Goal: Information Seeking & Learning: Check status

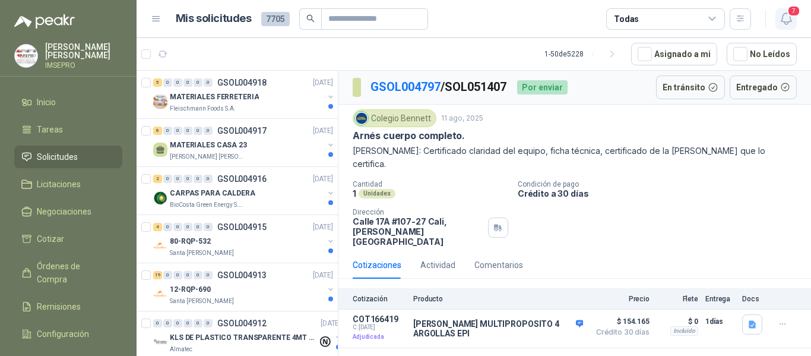
click at [790, 12] on span "7" at bounding box center [793, 10] width 13 height 11
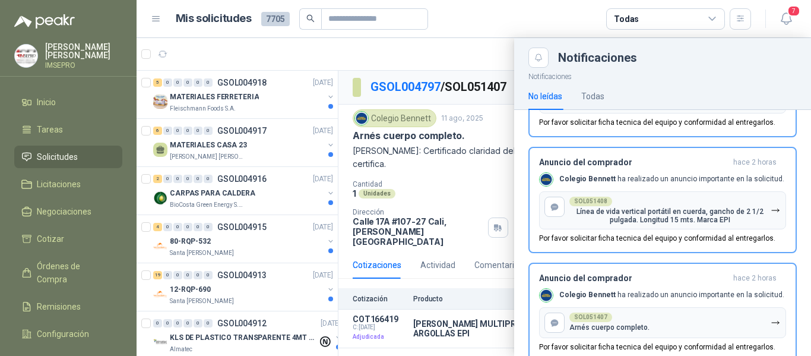
scroll to position [503, 0]
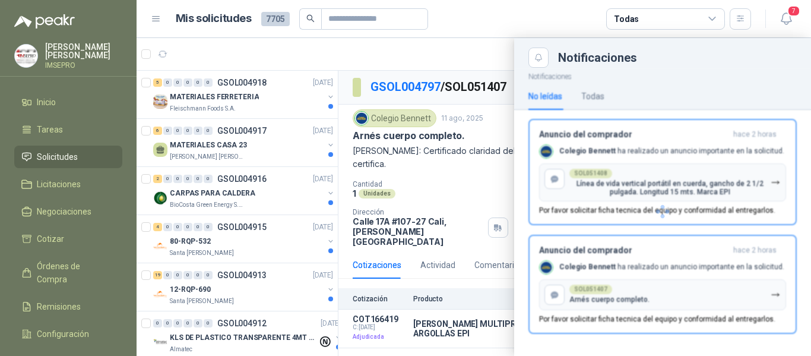
click at [771, 3] on header "Mis solicitudes 7705 Todas 7" at bounding box center [474, 19] width 675 height 38
click at [790, 20] on icon "button" at bounding box center [786, 18] width 15 height 15
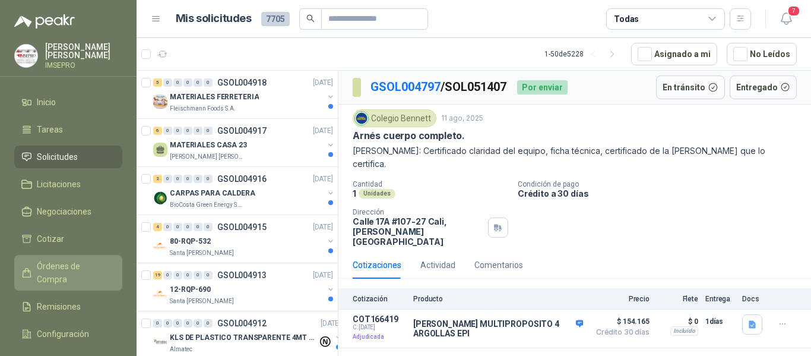
click at [91, 264] on span "Órdenes de Compra" at bounding box center [74, 272] width 74 height 26
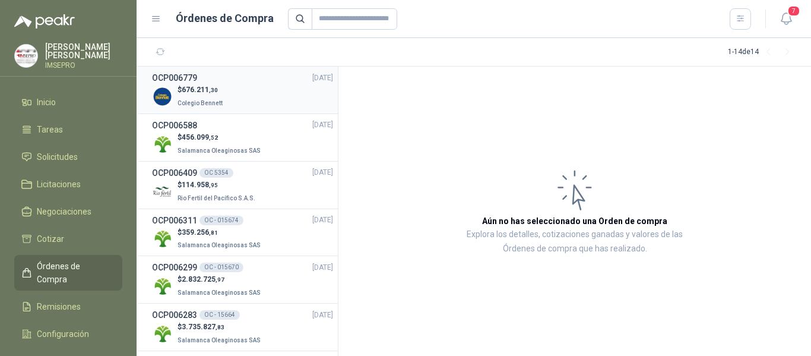
click at [245, 100] on div "$ 676.211 ,30 Colegio Bennett" at bounding box center [242, 96] width 181 height 24
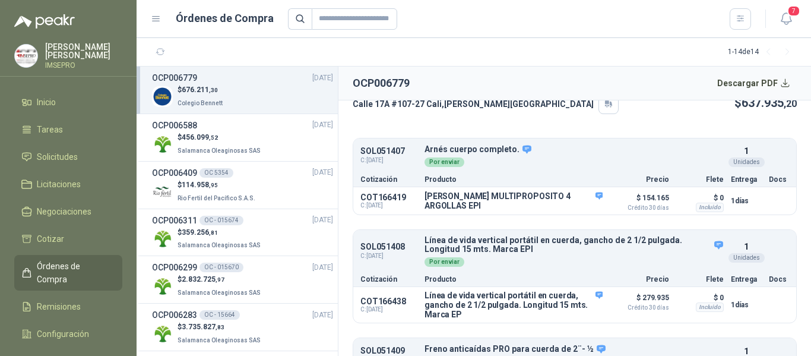
scroll to position [59, 0]
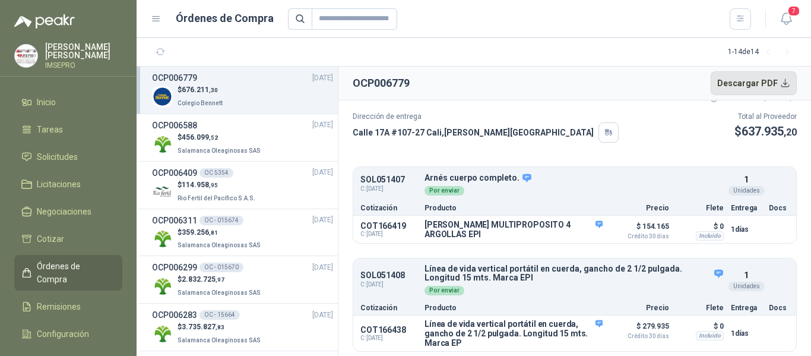
click at [786, 84] on button "Descargar PDF" at bounding box center [754, 83] width 87 height 24
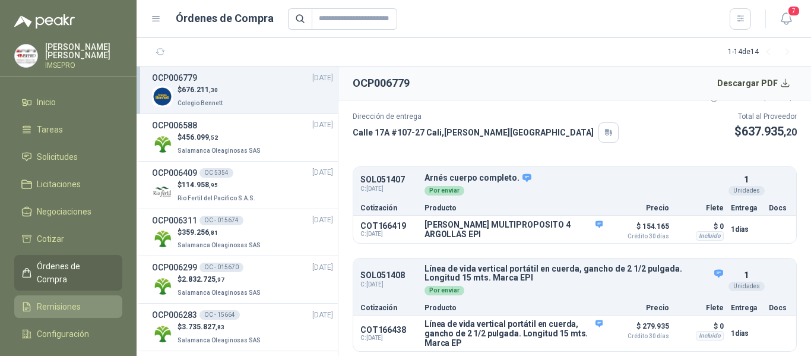
click at [73, 300] on span "Remisiones" at bounding box center [59, 306] width 44 height 13
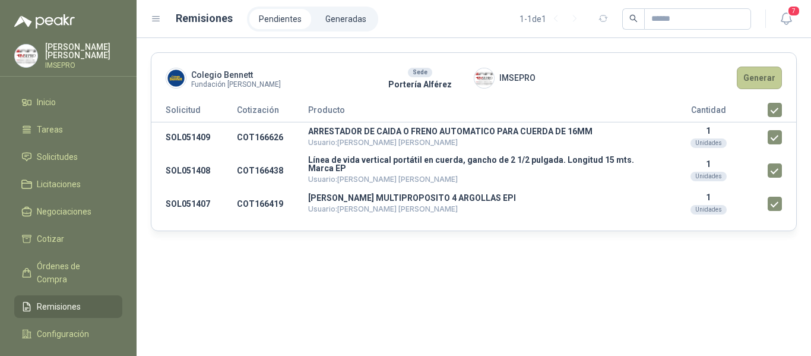
click at [760, 78] on button "Generar" at bounding box center [759, 78] width 45 height 23
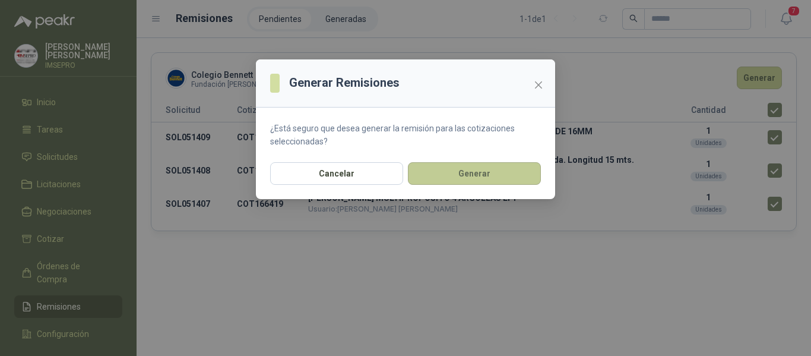
click at [506, 175] on button "Generar" at bounding box center [474, 173] width 133 height 23
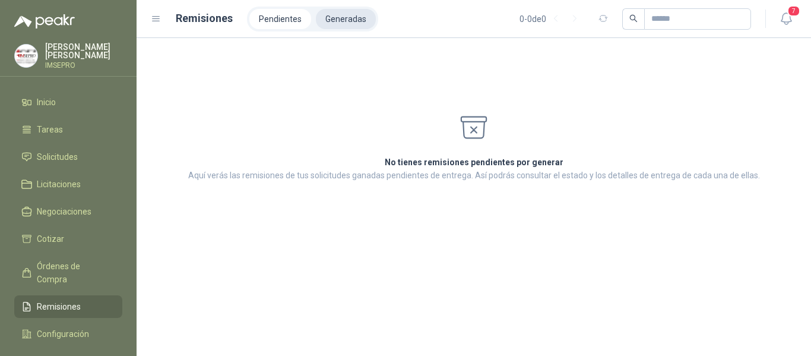
click at [356, 17] on li "Generadas" at bounding box center [346, 19] width 60 height 20
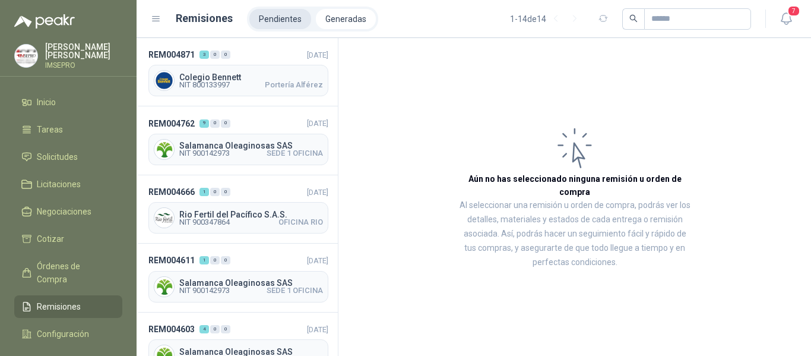
click at [289, 21] on li "Pendientes" at bounding box center [280, 19] width 62 height 20
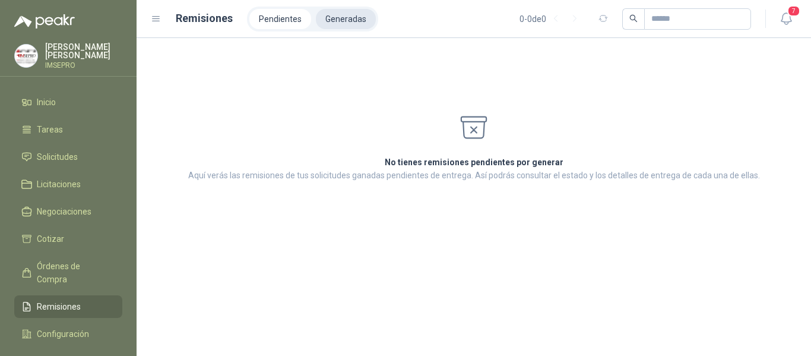
click at [334, 21] on li "Generadas" at bounding box center [346, 19] width 60 height 20
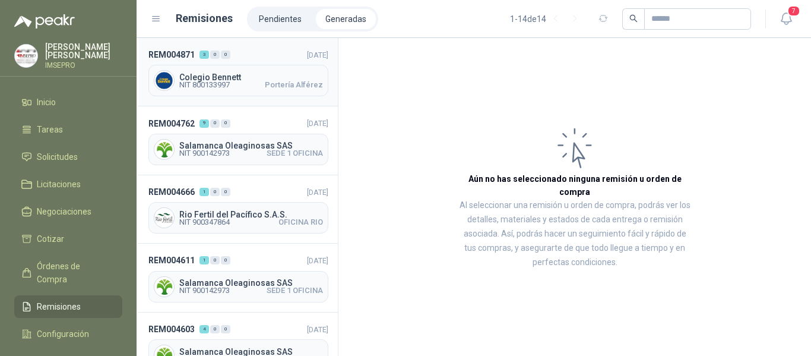
click at [257, 73] on span "Colegio Bennett" at bounding box center [251, 77] width 144 height 8
click at [259, 79] on span "Colegio Bennett" at bounding box center [251, 77] width 144 height 8
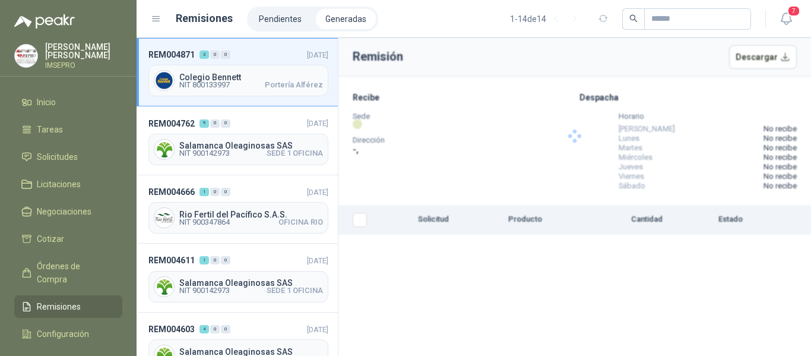
click at [259, 79] on span "Colegio Bennett" at bounding box center [251, 77] width 144 height 8
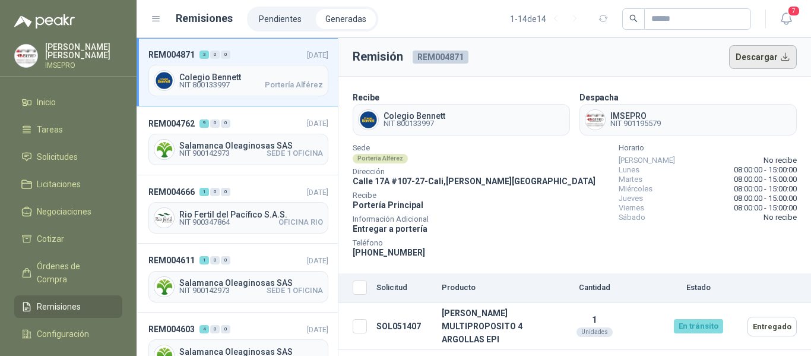
click at [777, 57] on button "Descargar" at bounding box center [763, 57] width 68 height 24
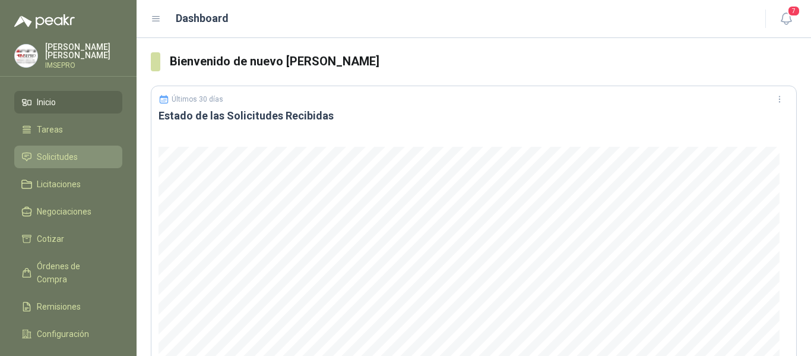
click at [72, 150] on span "Solicitudes" at bounding box center [57, 156] width 41 height 13
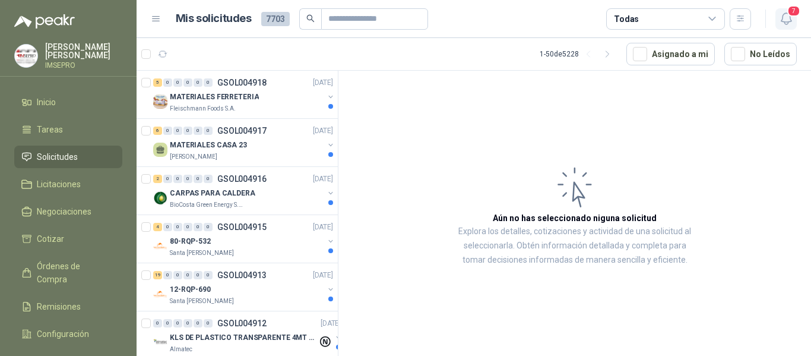
click at [782, 16] on icon "button" at bounding box center [786, 18] width 15 height 15
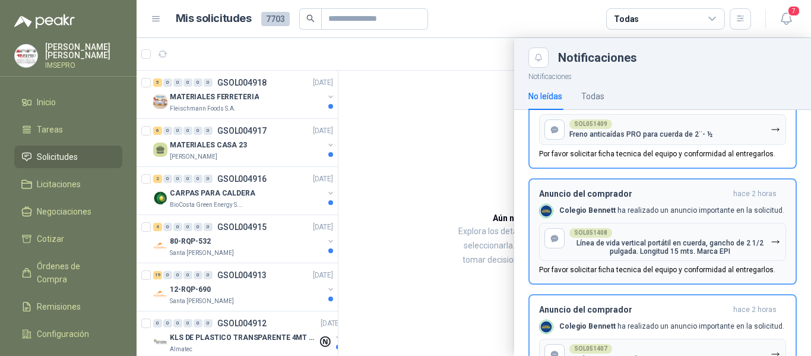
scroll to position [503, 0]
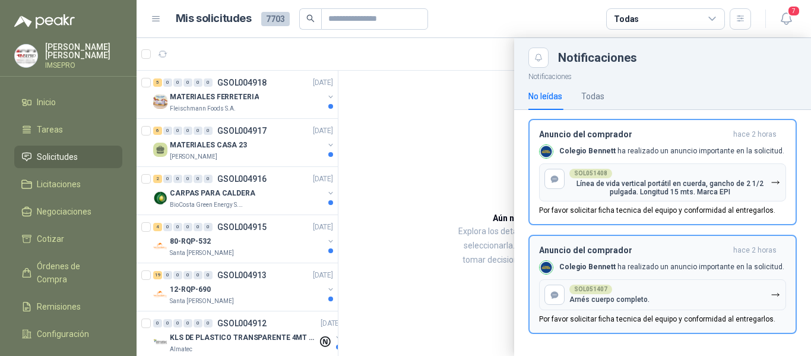
click at [771, 295] on icon "button" at bounding box center [776, 295] width 10 height 10
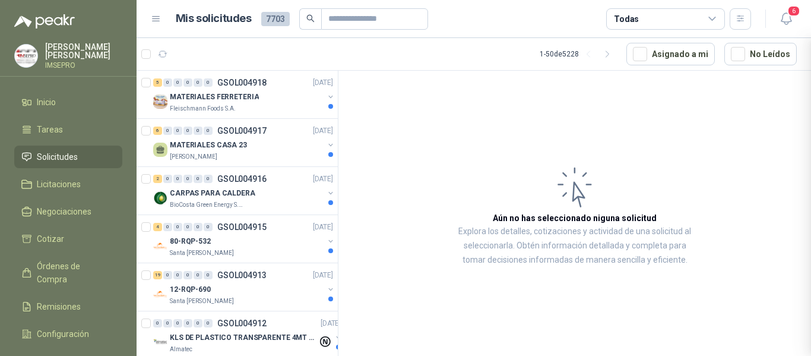
scroll to position [394, 0]
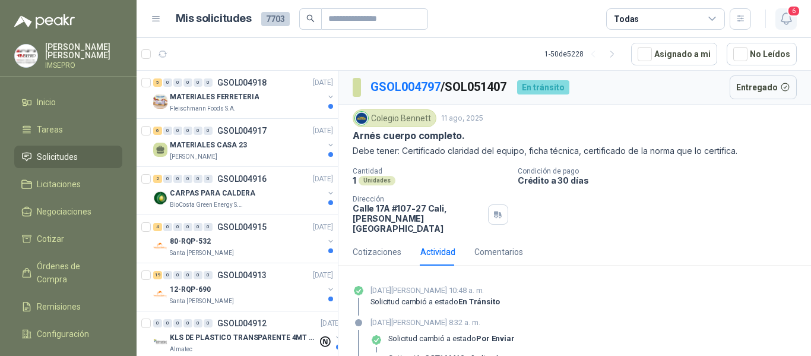
click at [791, 17] on span "6" at bounding box center [793, 10] width 13 height 11
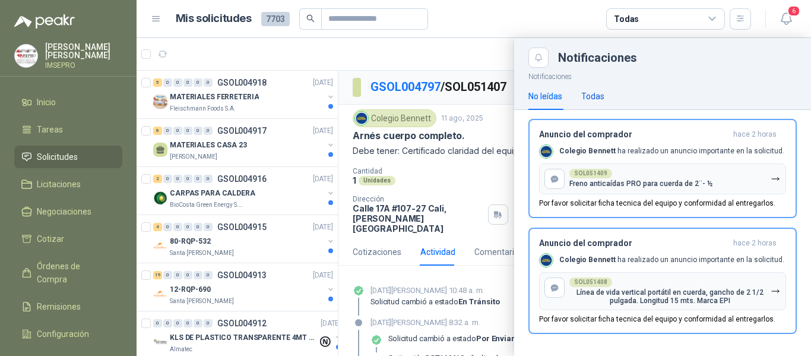
click at [596, 99] on div "Todas" at bounding box center [592, 96] width 23 height 13
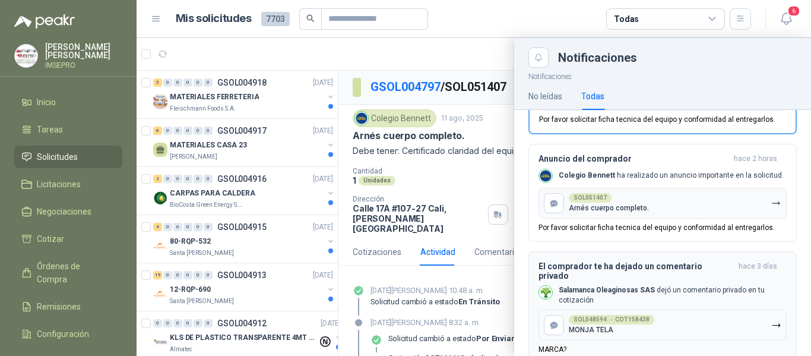
scroll to position [534, 0]
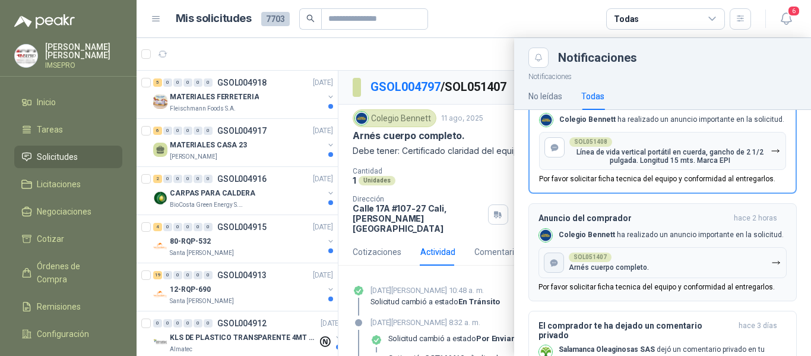
click at [557, 259] on icon "button" at bounding box center [554, 262] width 8 height 7
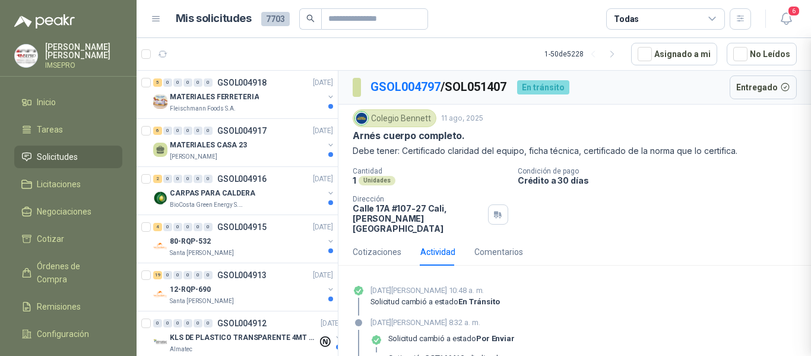
scroll to position [4, 0]
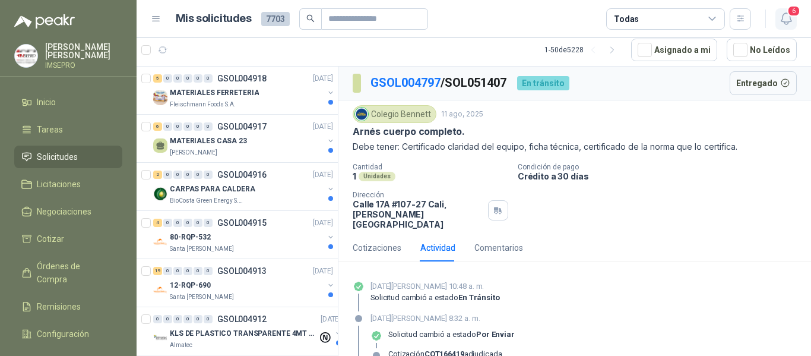
click at [786, 14] on icon "button" at bounding box center [786, 18] width 15 height 15
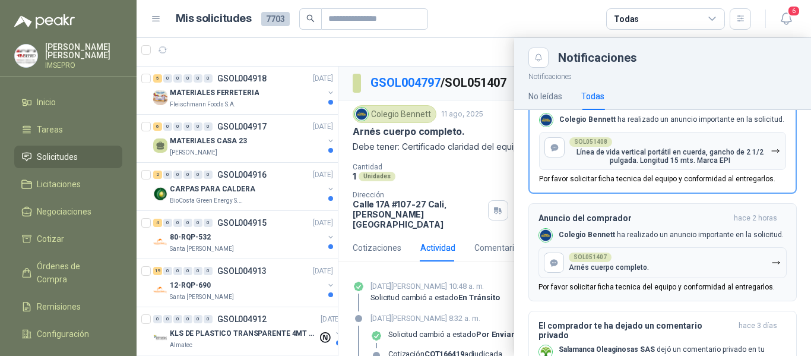
click at [765, 291] on button "Anuncio del comprador hace 2 horas Colegio [PERSON_NAME] ha realizado un anunci…" at bounding box center [662, 252] width 268 height 98
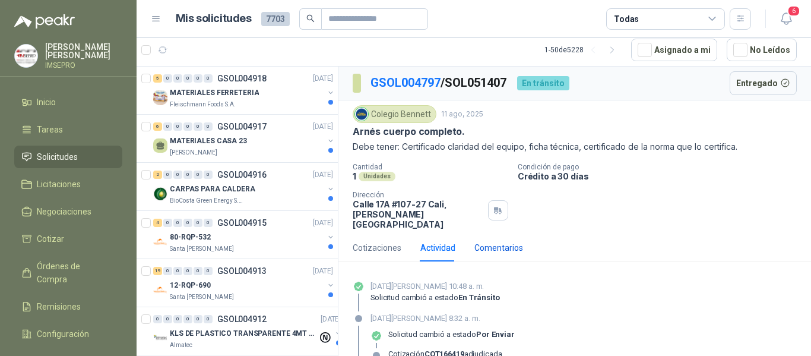
click at [514, 241] on div "Comentarios" at bounding box center [498, 247] width 49 height 13
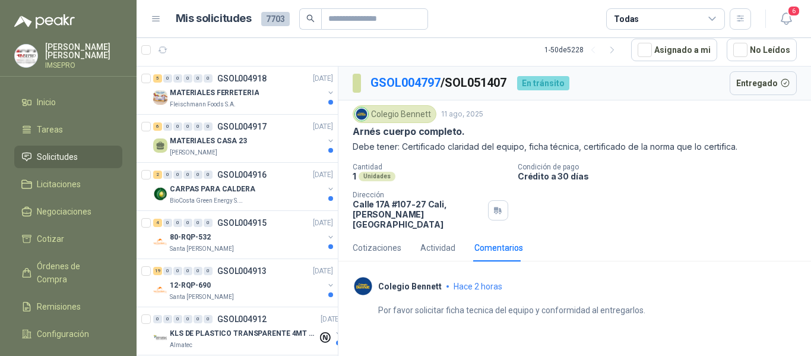
scroll to position [37, 0]
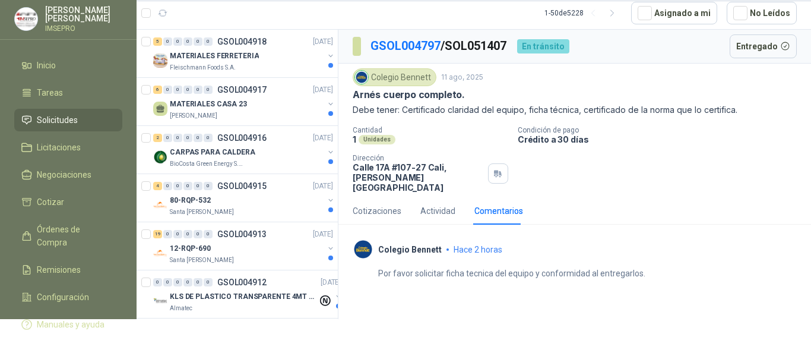
click at [658, 259] on div "Por favor solicitar ficha tecnica del equipo y conformidad al entregarlos." at bounding box center [575, 269] width 444 height 20
click at [653, 262] on div "Por favor solicitar ficha tecnica del equipo y conformidad al entregarlos." at bounding box center [575, 269] width 444 height 20
click at [556, 239] on div "Colegio [PERSON_NAME] hace 2 horas" at bounding box center [575, 249] width 444 height 21
click at [643, 267] on p "Por favor solicitar ficha tecnica del equipo y conformidad al entregarlos." at bounding box center [511, 273] width 267 height 13
click at [652, 264] on div "Por favor solicitar ficha tecnica del equipo y conformidad al entregarlos." at bounding box center [575, 269] width 444 height 20
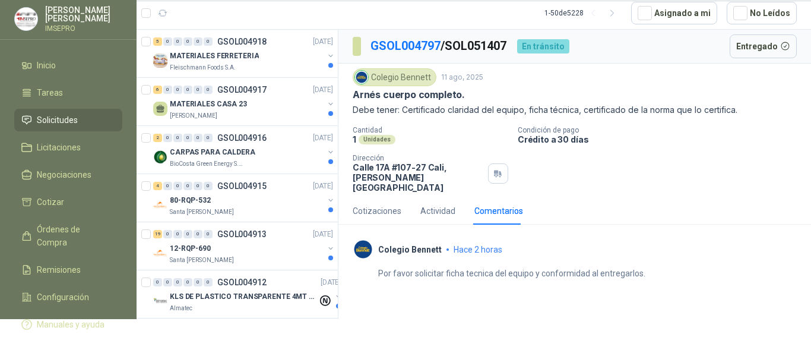
click at [657, 259] on div "Por favor solicitar ficha tecnica del equipo y conformidad al entregarlos." at bounding box center [575, 269] width 444 height 20
click at [651, 259] on div "Por favor solicitar ficha tecnica del equipo y conformidad al entregarlos." at bounding box center [575, 269] width 444 height 20
click at [452, 204] on div "Actividad" at bounding box center [437, 210] width 35 height 13
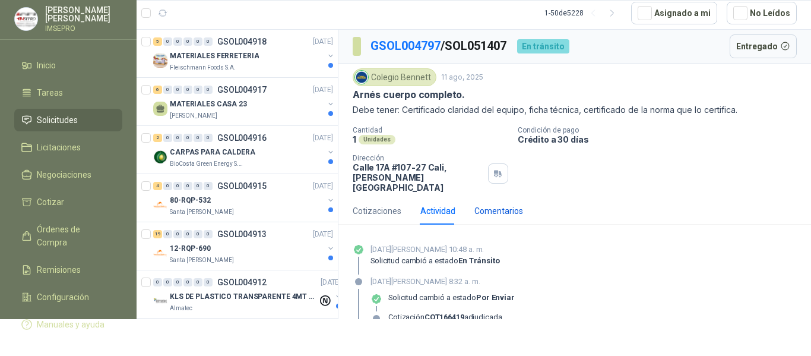
click at [495, 204] on div "Comentarios" at bounding box center [498, 210] width 49 height 13
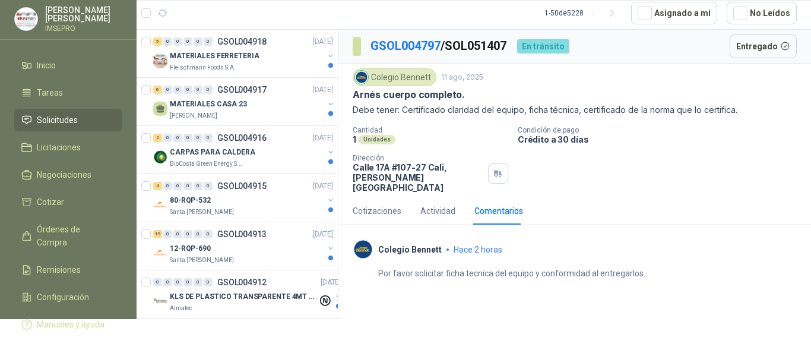
click at [532, 269] on p "Por favor solicitar ficha tecnica del equipo y conformidad al entregarlos." at bounding box center [511, 273] width 267 height 13
click at [532, 267] on p "Por favor solicitar ficha tecnica del equipo y conformidad al entregarlos." at bounding box center [511, 273] width 267 height 13
click at [532, 249] on div "Colegio [PERSON_NAME] hace 2 horas" at bounding box center [575, 249] width 444 height 21
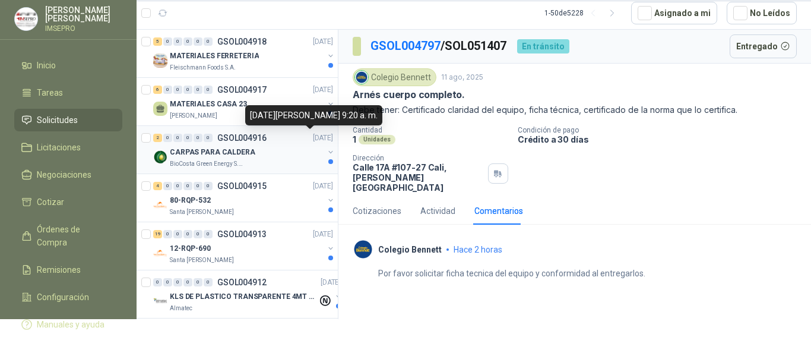
click at [313, 139] on p "[DATE]" at bounding box center [323, 137] width 20 height 11
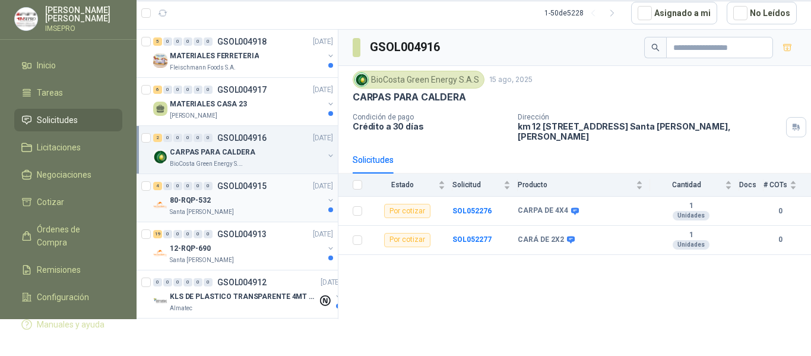
click at [273, 205] on div "80-RQP-532" at bounding box center [247, 200] width 154 height 14
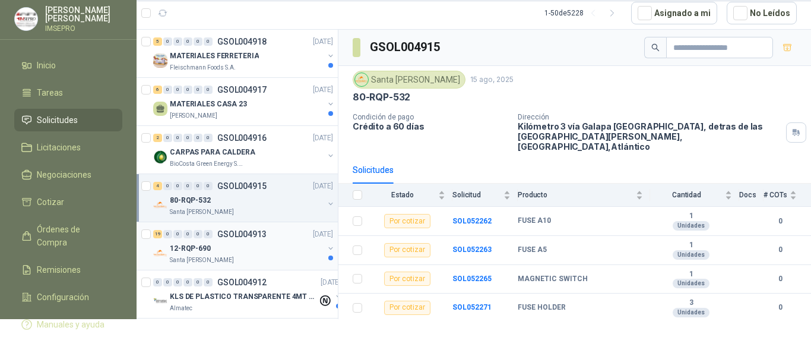
click at [284, 240] on div "19 0 0 0 0 0 GSOL004913 [DATE]" at bounding box center [244, 234] width 182 height 14
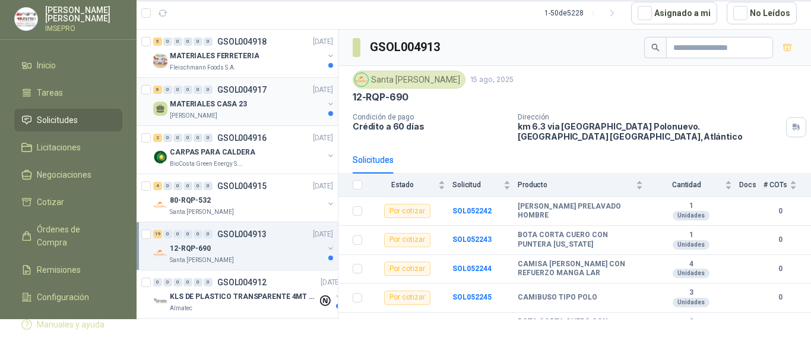
click at [273, 113] on div "[PERSON_NAME]" at bounding box center [247, 116] width 154 height 10
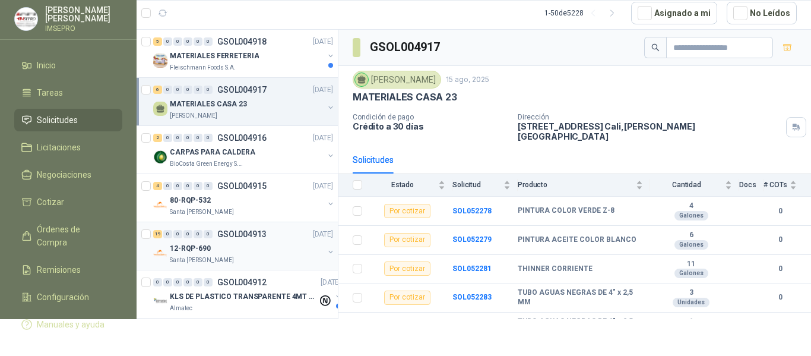
click at [273, 246] on div "12-RQP-690" at bounding box center [247, 248] width 154 height 14
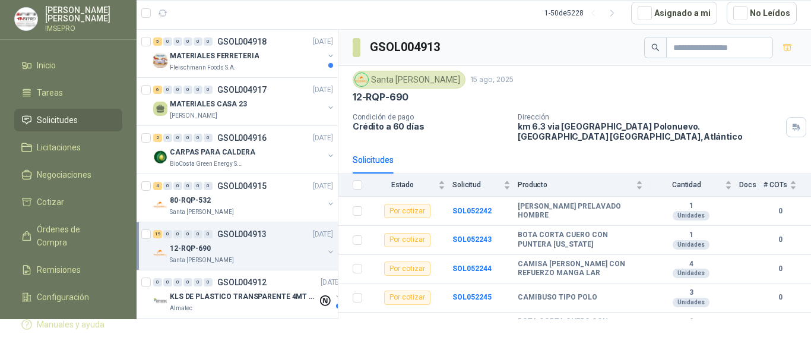
click at [273, 246] on div "12-RQP-690" at bounding box center [247, 248] width 154 height 14
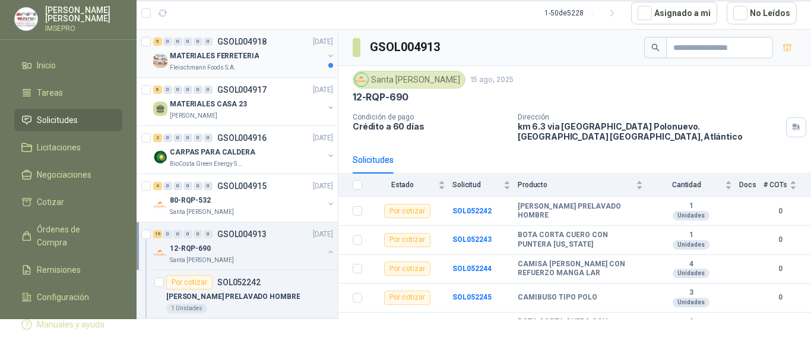
click at [245, 58] on p "MATERIALES FERRETERIA" at bounding box center [214, 55] width 89 height 11
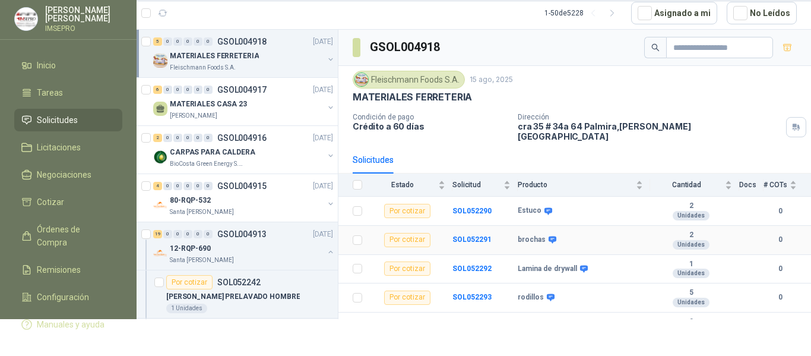
scroll to position [14, 0]
